Goal: Navigation & Orientation: Understand site structure

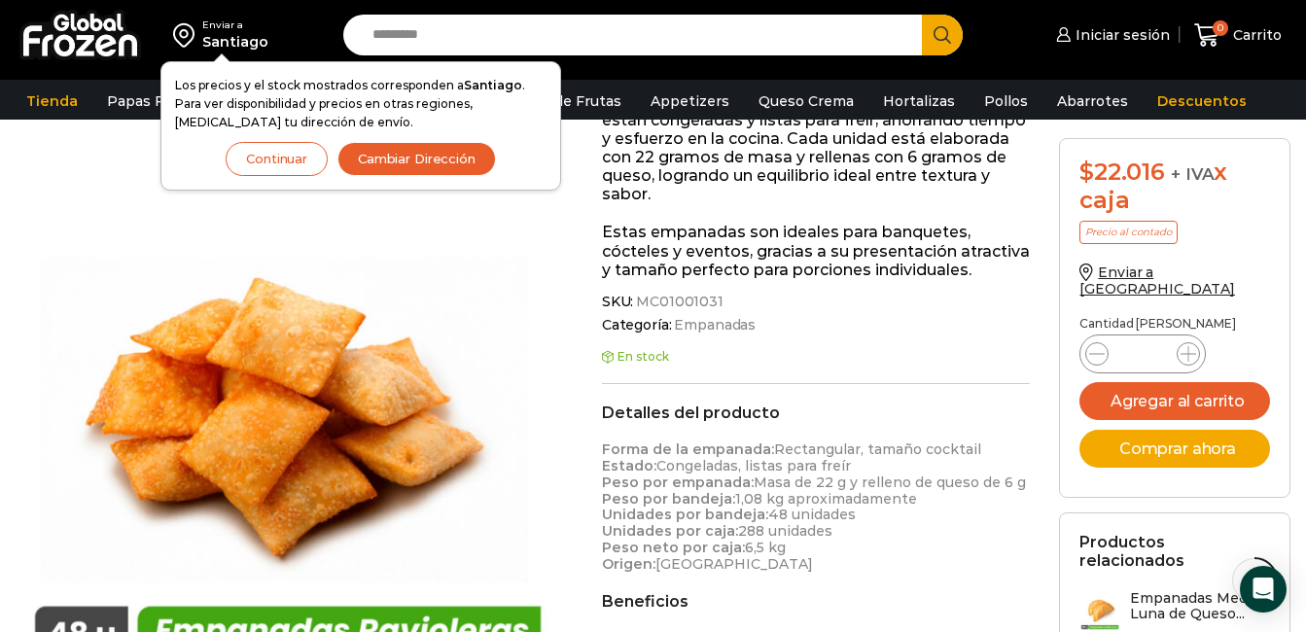
scroll to position [487, 0]
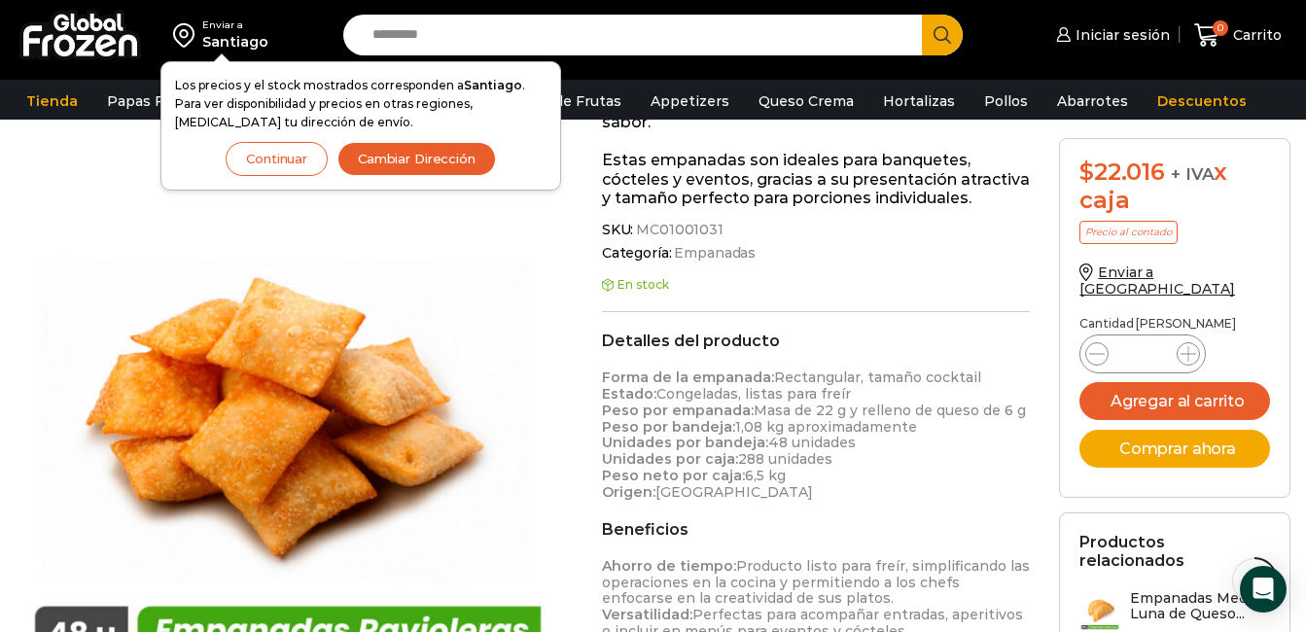
click at [301, 159] on button "Continuar" at bounding box center [277, 159] width 102 height 34
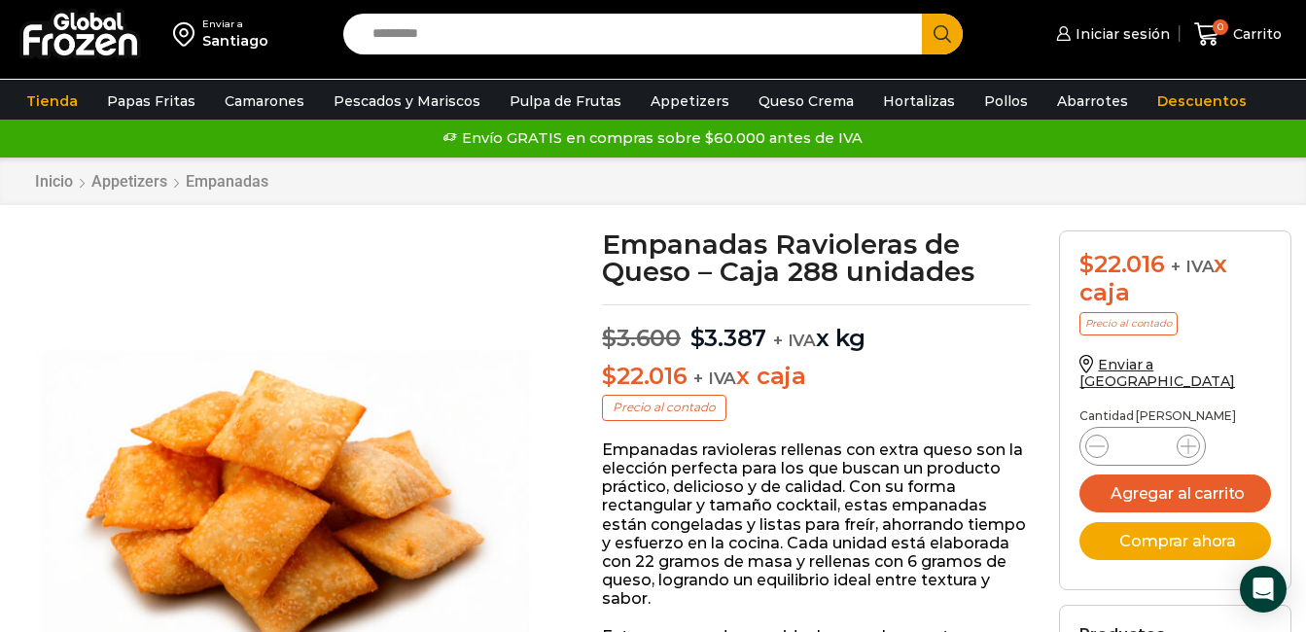
scroll to position [0, 0]
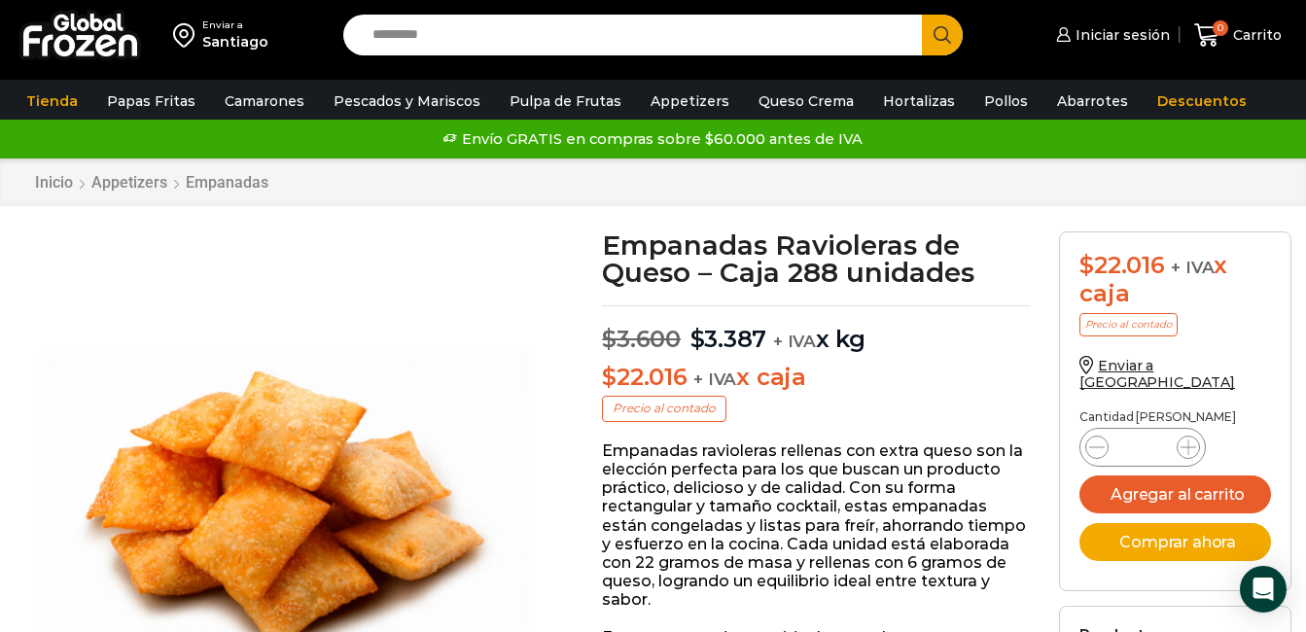
click at [92, 35] on img at bounding box center [80, 35] width 122 height 51
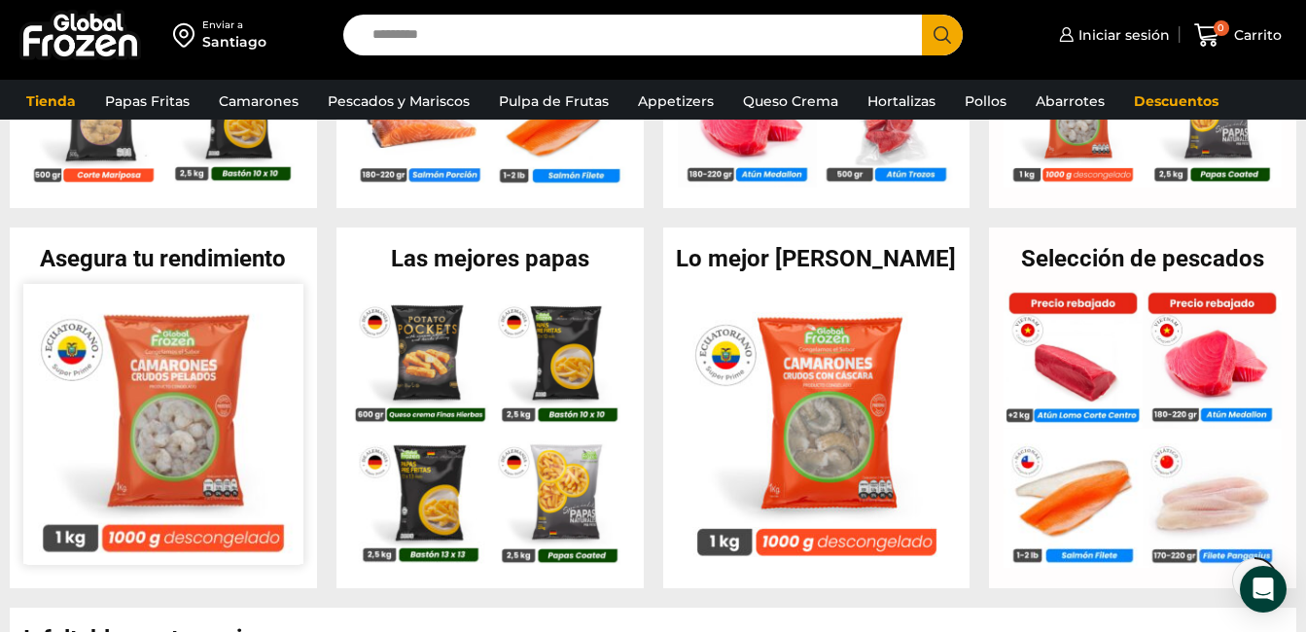
scroll to position [681, 0]
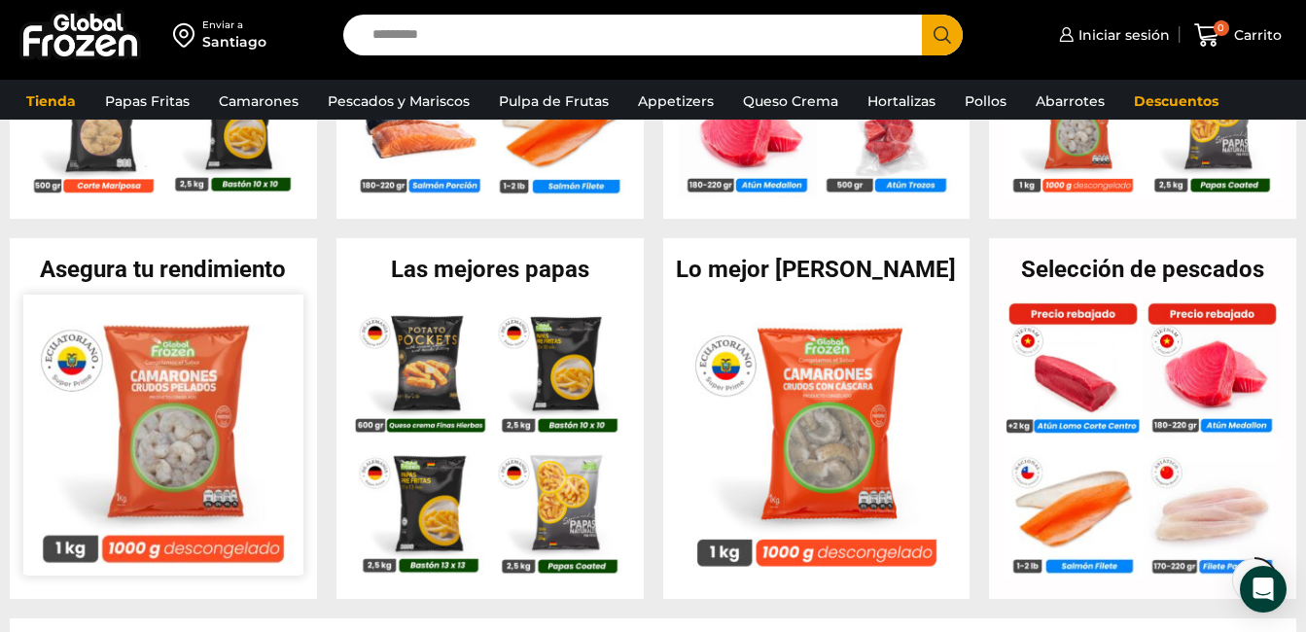
click at [185, 421] on img at bounding box center [163, 434] width 280 height 280
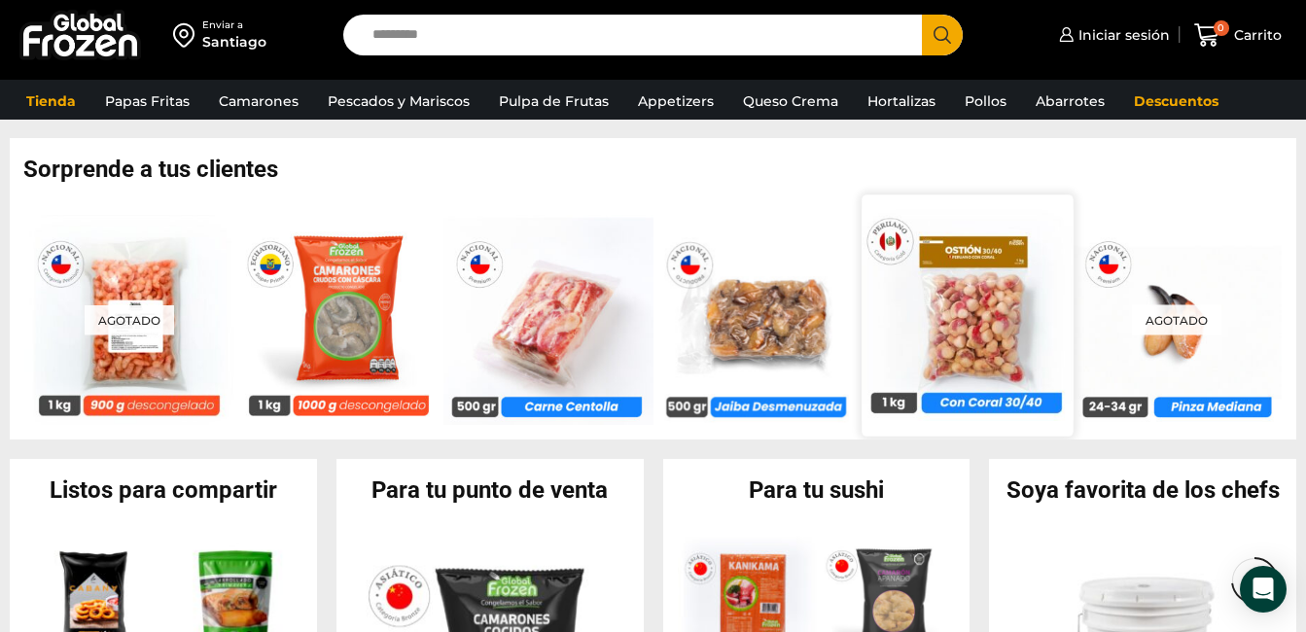
scroll to position [1459, 0]
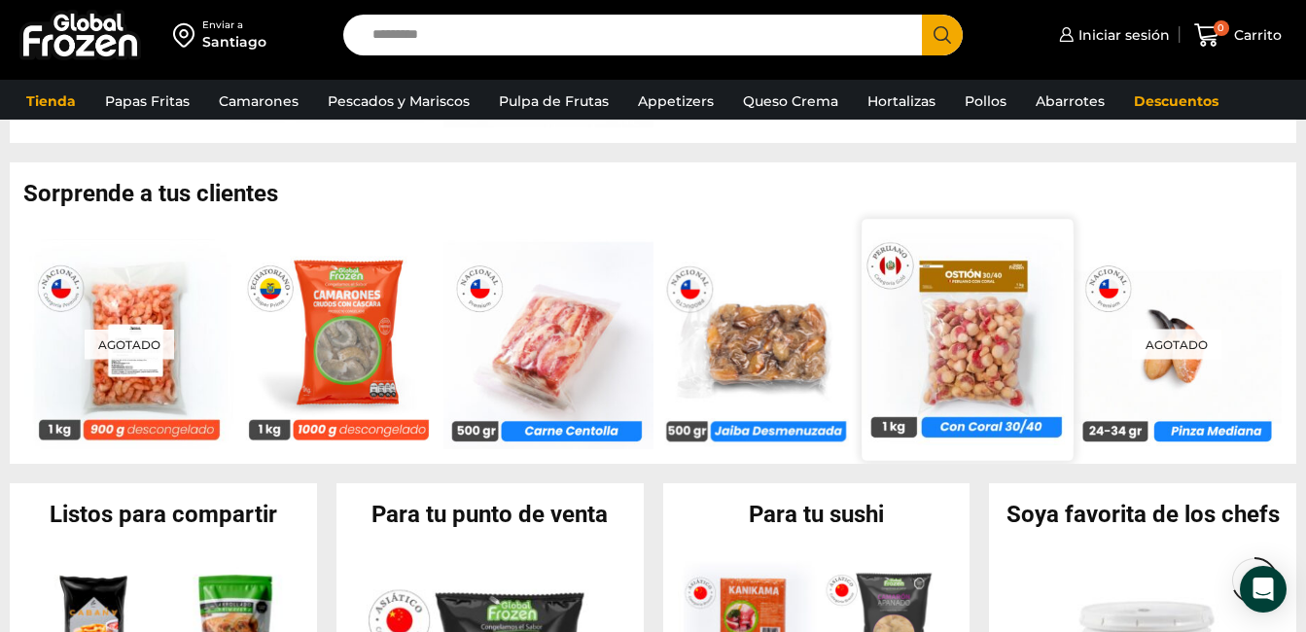
click at [1000, 345] on img at bounding box center [967, 338] width 211 height 211
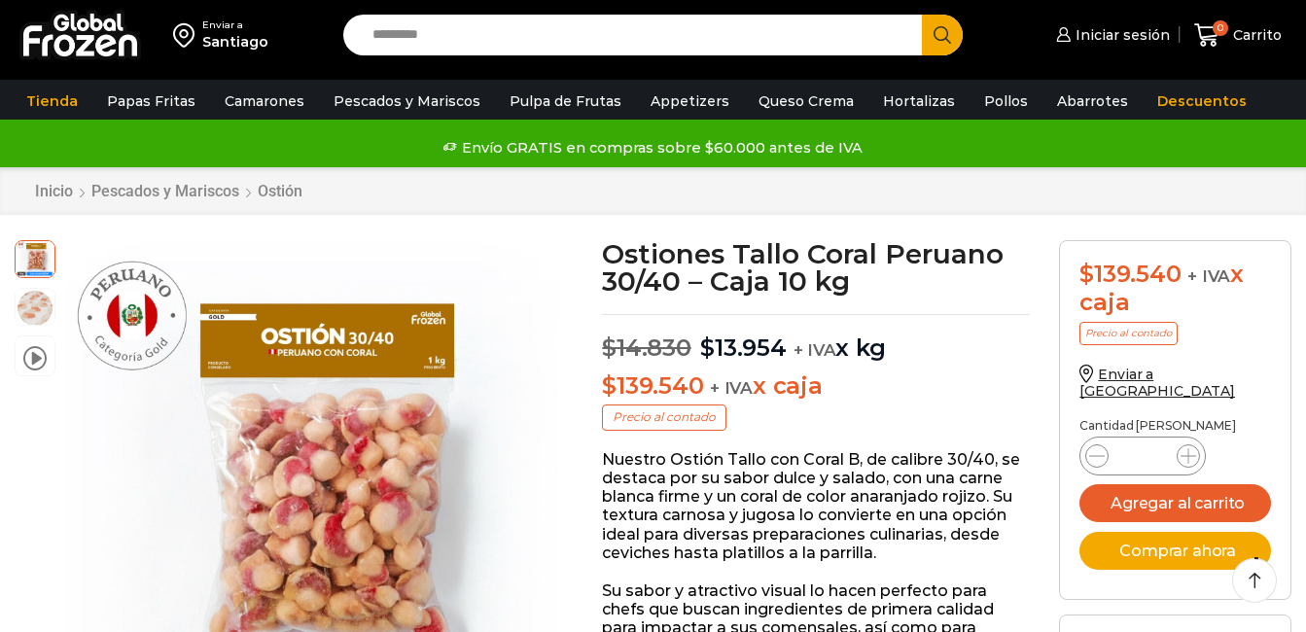
scroll to position [98, 0]
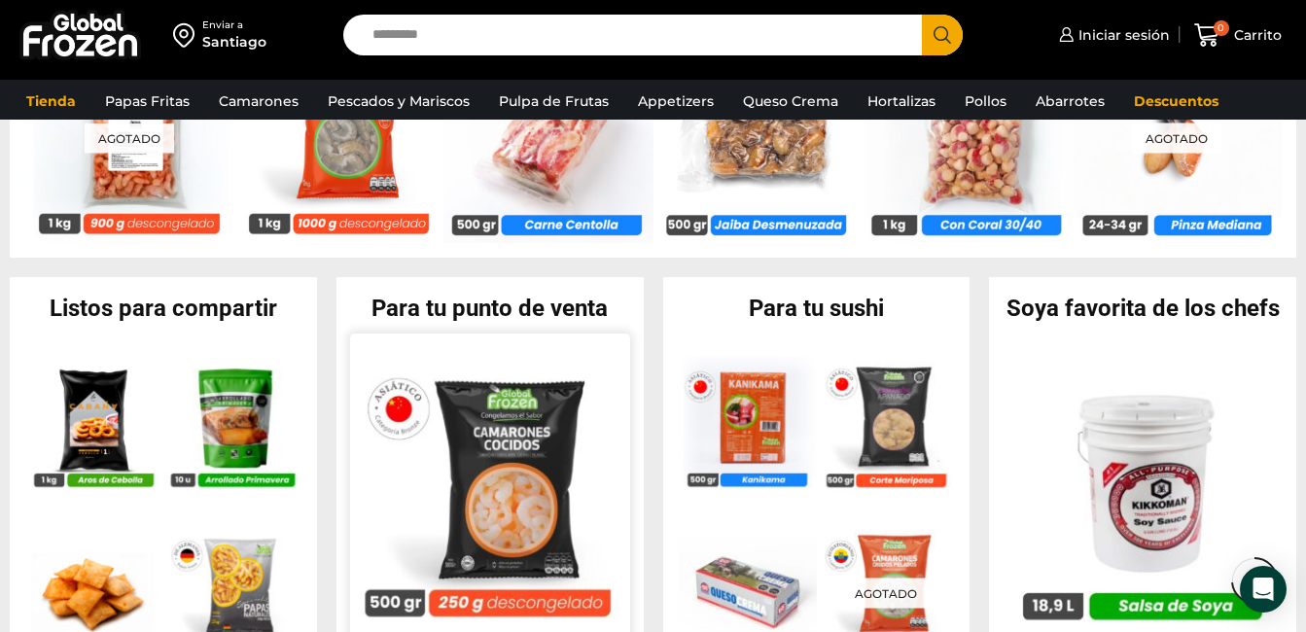
scroll to position [1772, 0]
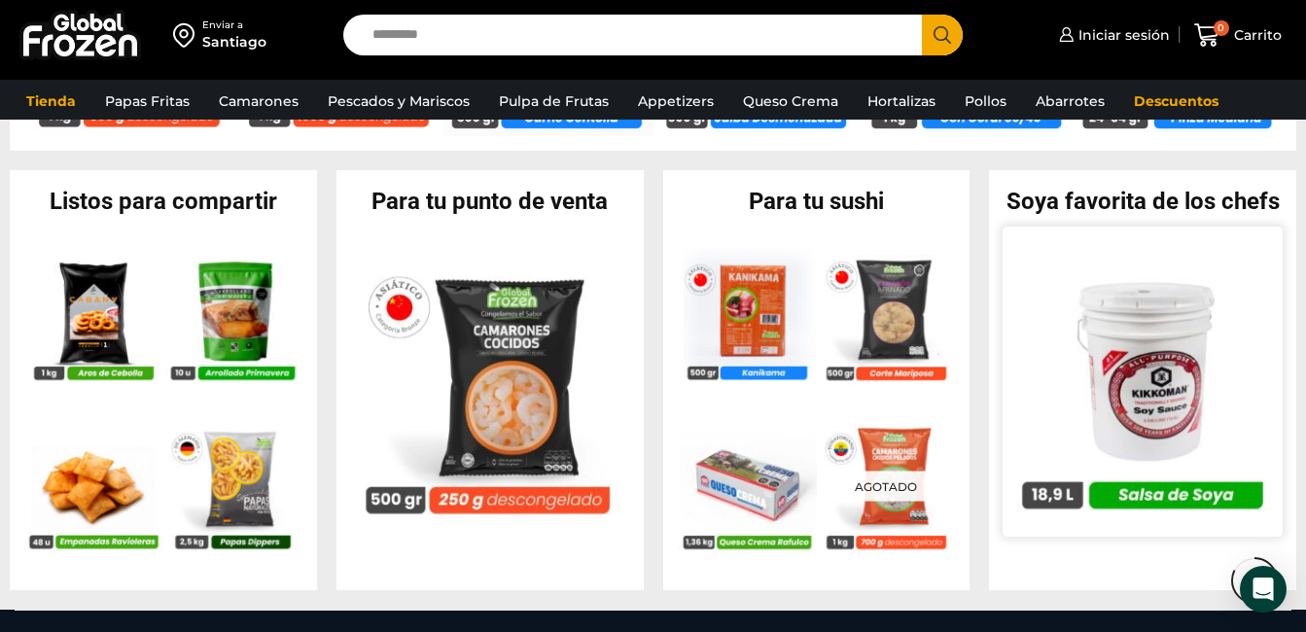
click at [1194, 391] on img at bounding box center [1143, 381] width 280 height 280
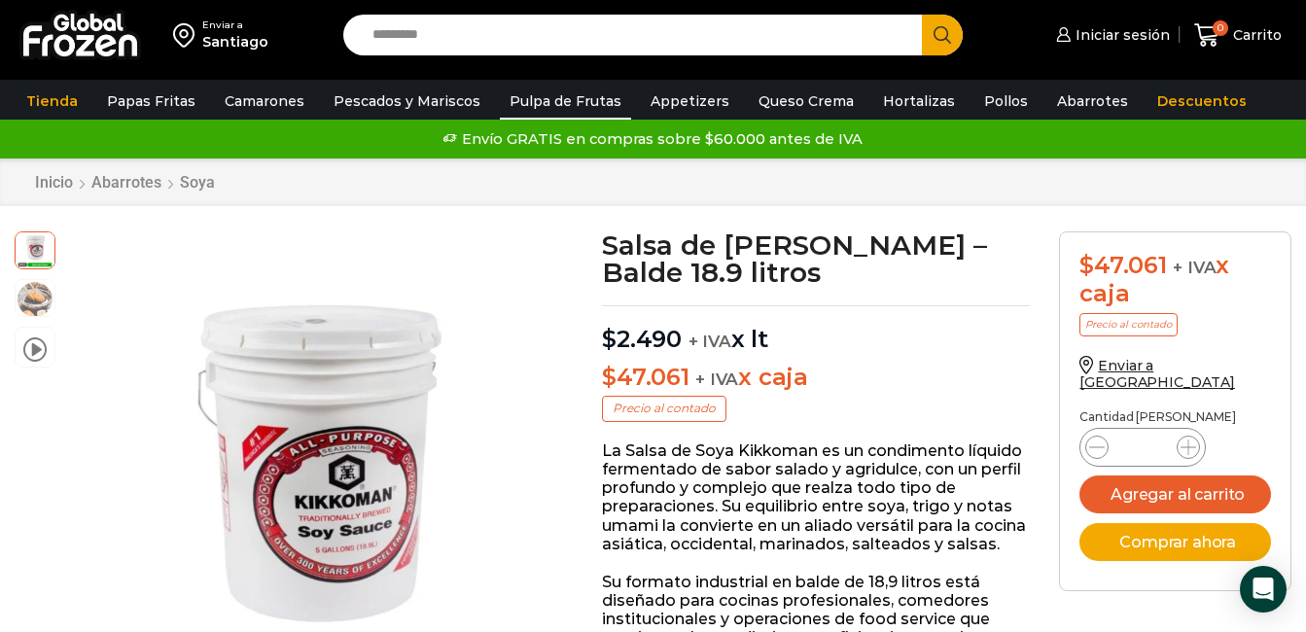
click at [556, 95] on link "Pulpa de Frutas" at bounding box center [565, 101] width 131 height 37
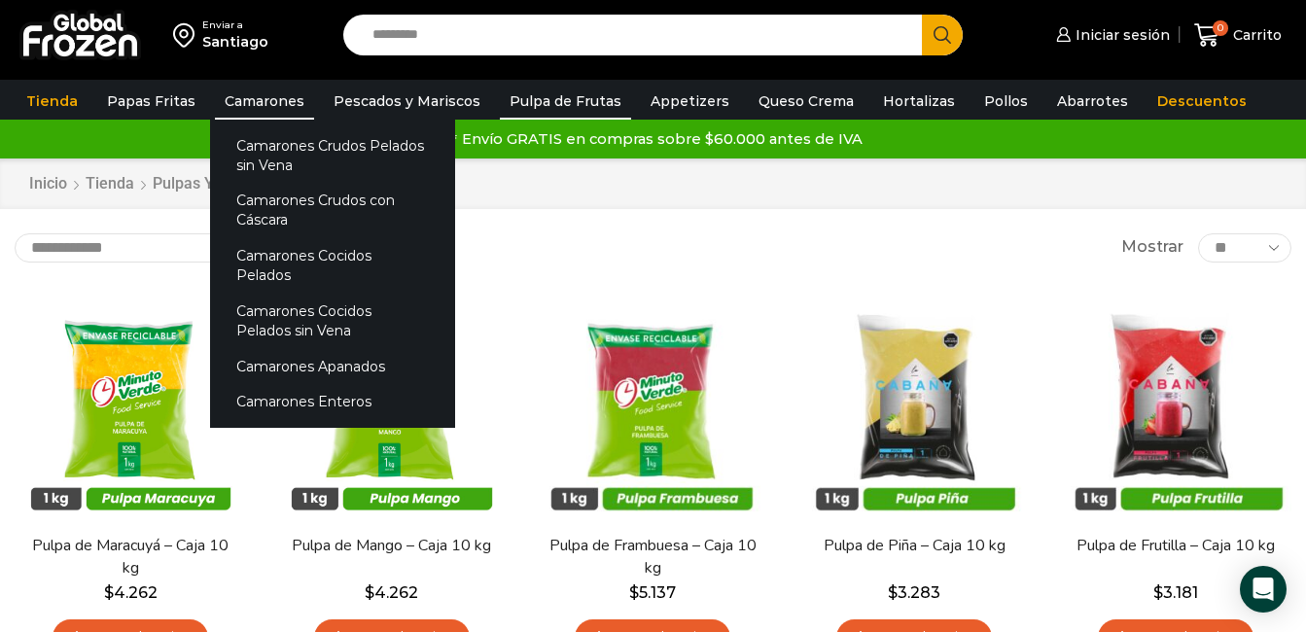
click at [257, 92] on link "Camarones" at bounding box center [264, 101] width 99 height 37
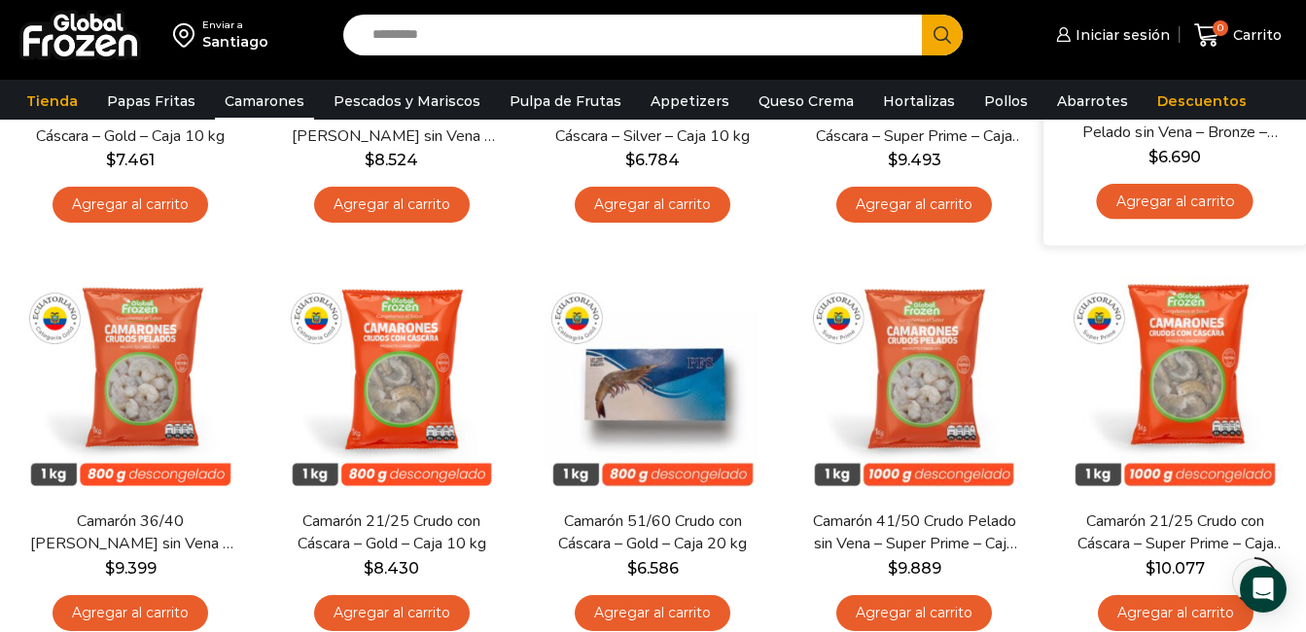
scroll to position [1265, 0]
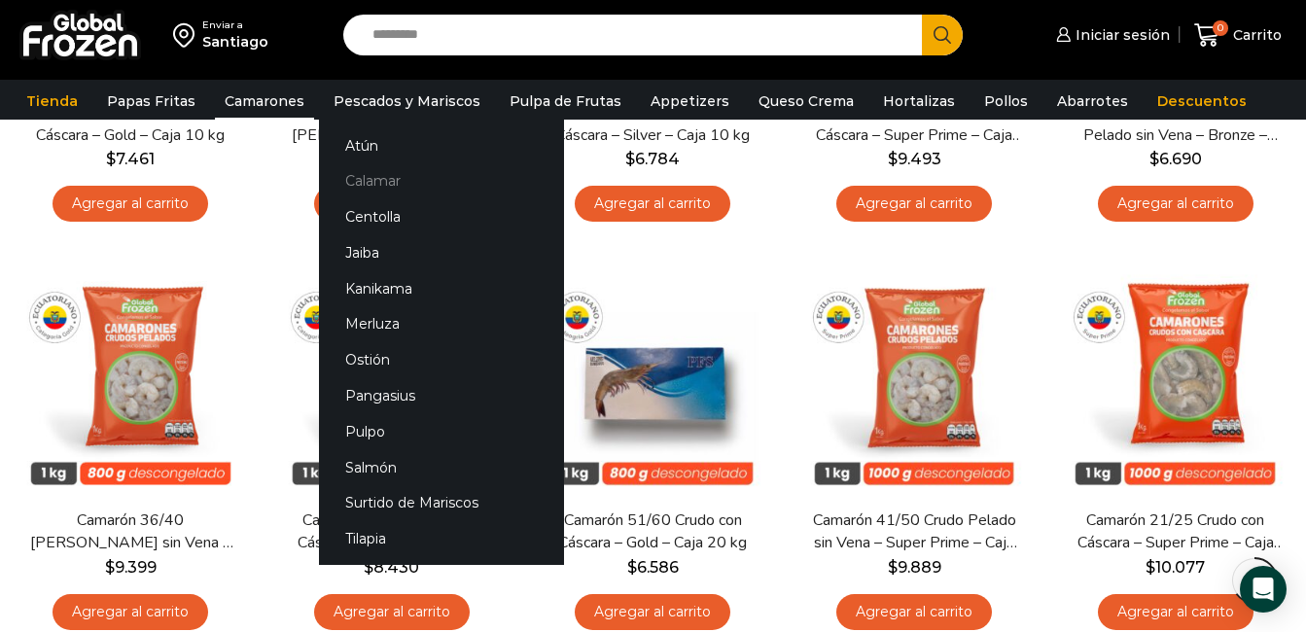
click at [372, 169] on link "Calamar" at bounding box center [441, 181] width 245 height 36
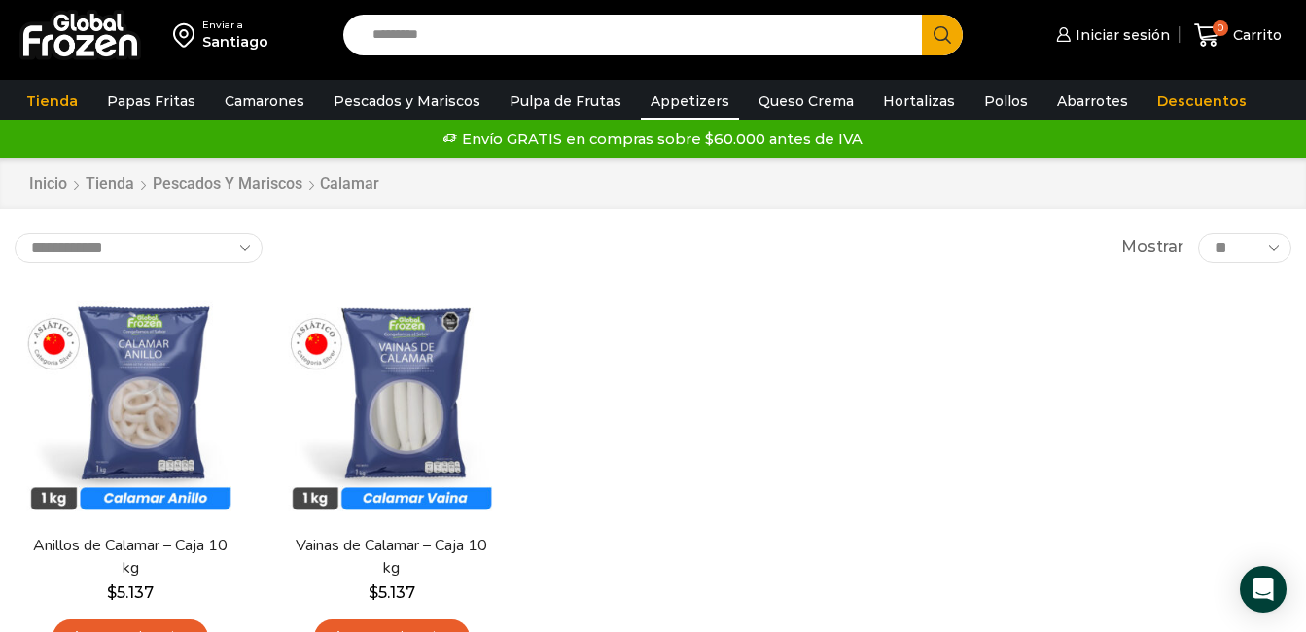
click at [669, 101] on link "Appetizers" at bounding box center [690, 101] width 98 height 37
click at [666, 96] on link "Appetizers" at bounding box center [690, 101] width 98 height 37
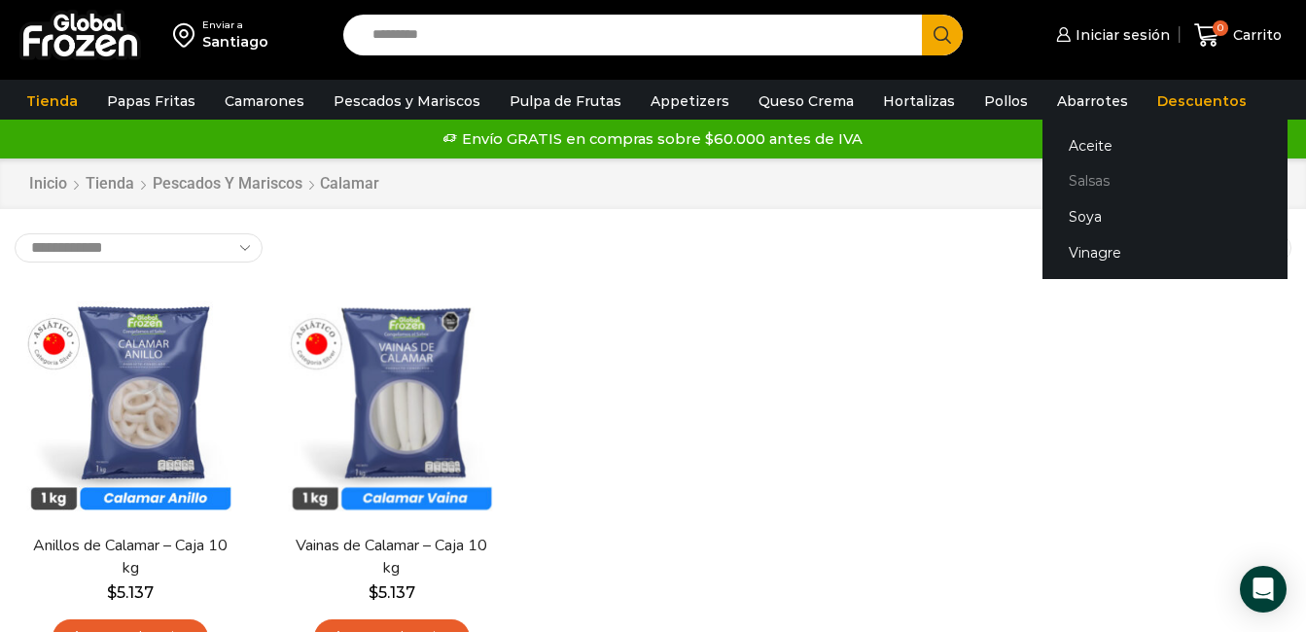
click at [1057, 181] on link "Salsas" at bounding box center [1165, 181] width 245 height 36
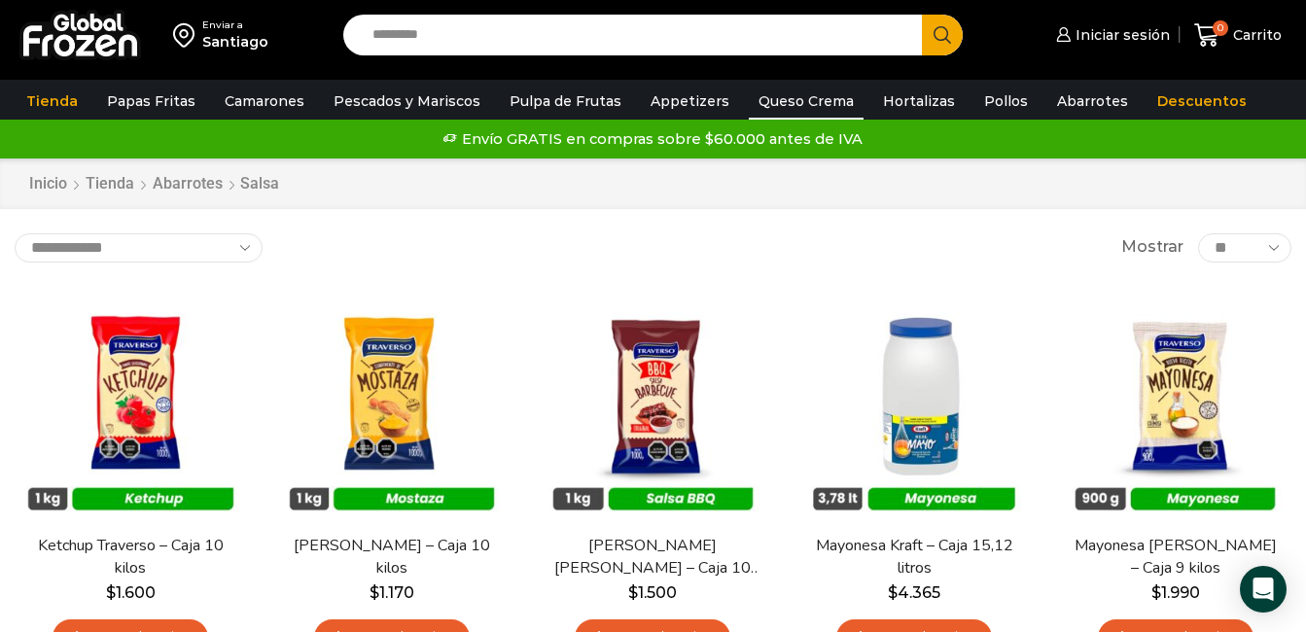
click at [818, 99] on link "Queso Crema" at bounding box center [806, 101] width 115 height 37
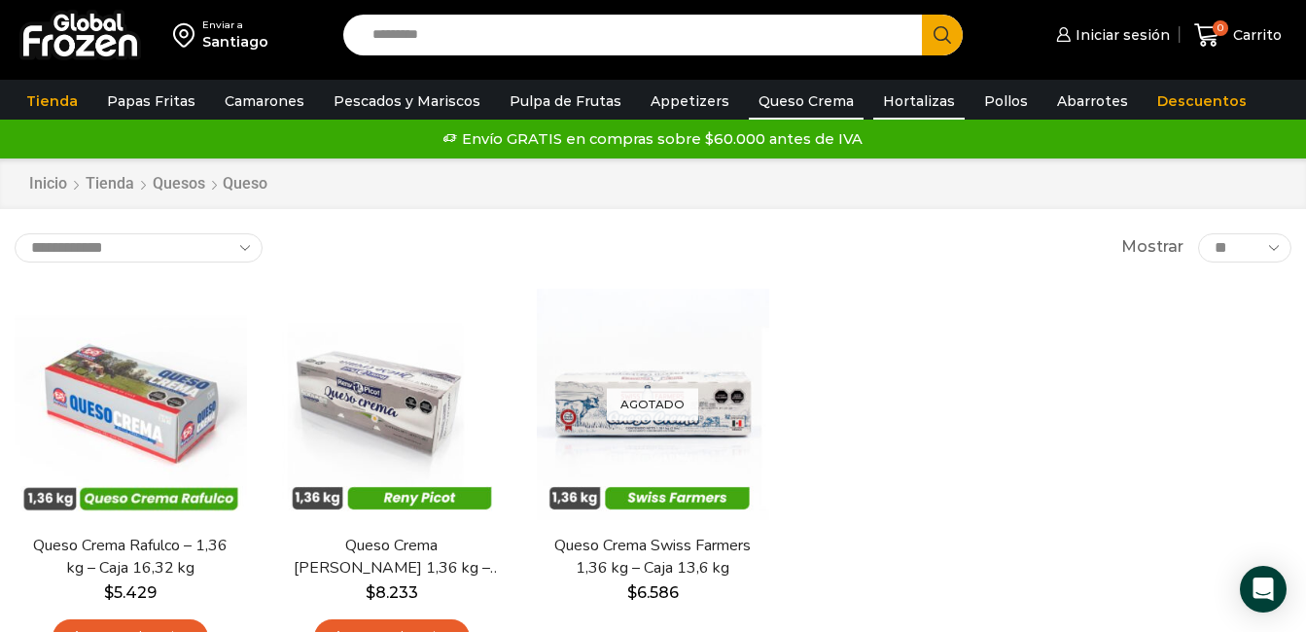
click at [899, 99] on link "Hortalizas" at bounding box center [919, 101] width 91 height 37
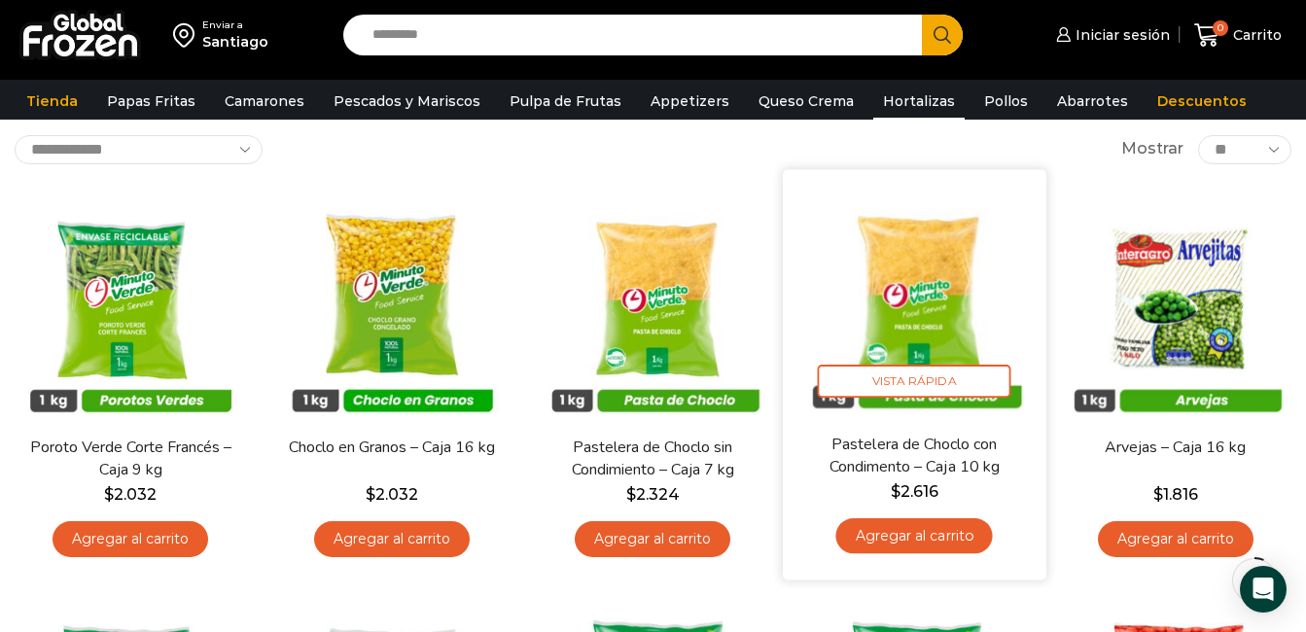
scroll to position [97, 0]
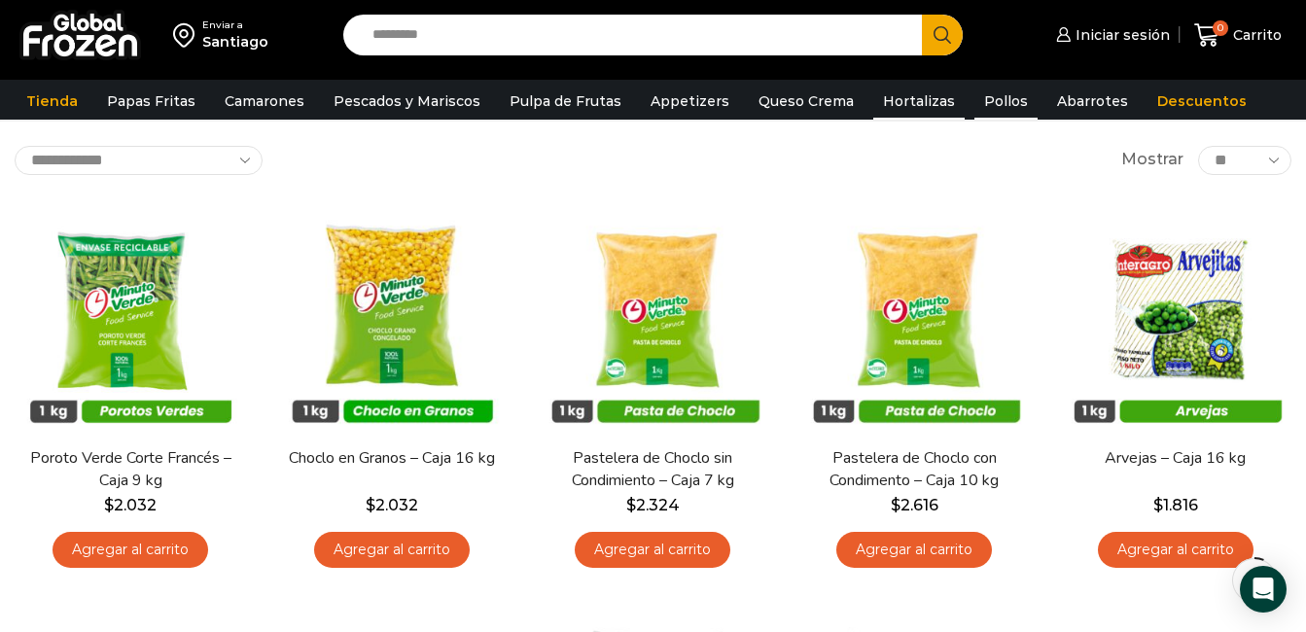
click at [984, 101] on link "Pollos" at bounding box center [1006, 101] width 63 height 37
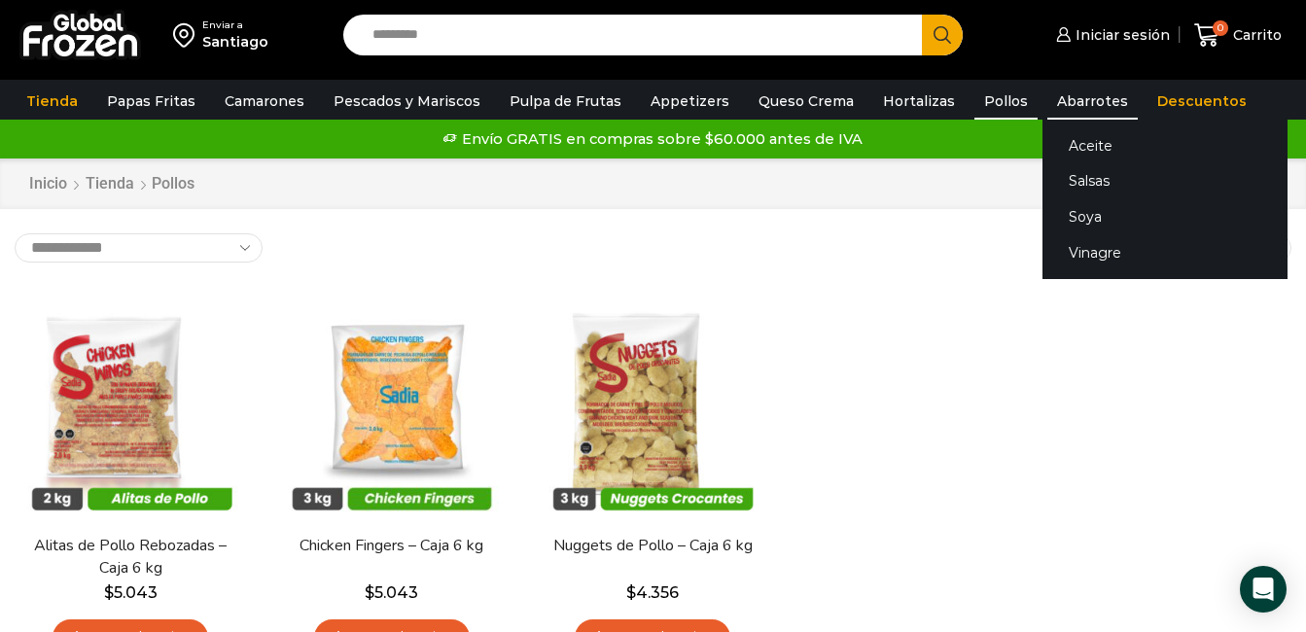
click at [1077, 100] on link "Abarrotes" at bounding box center [1093, 101] width 90 height 37
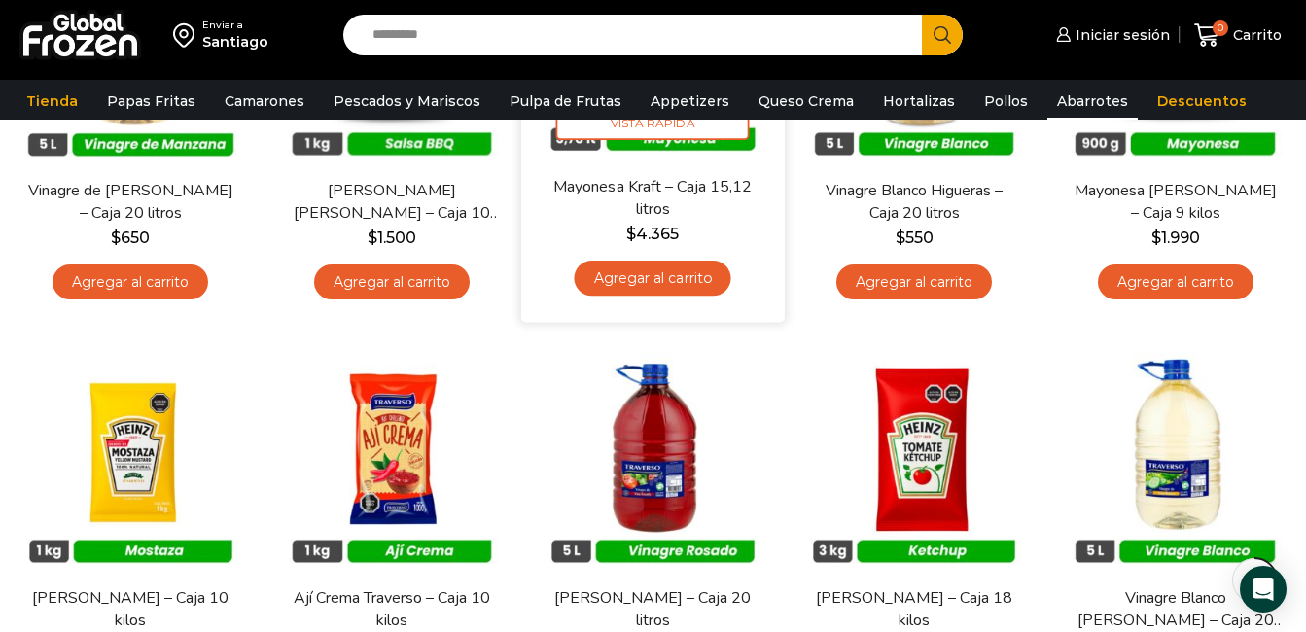
scroll to position [768, 0]
